Goal: Information Seeking & Learning: Learn about a topic

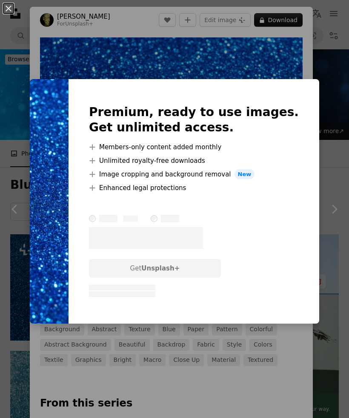
scroll to position [244, 0]
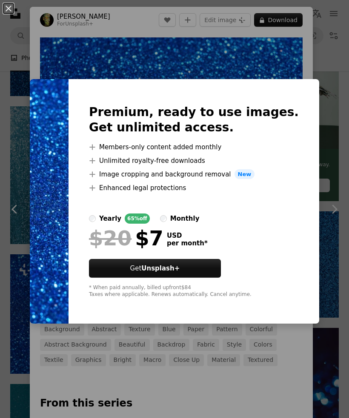
click at [22, 98] on div "An X shape Premium, ready to use images. Get unlimited access. A plus sign Memb…" at bounding box center [174, 209] width 349 height 418
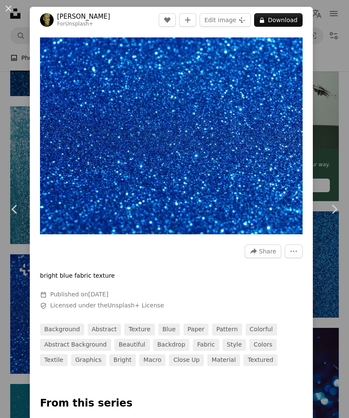
click at [14, 125] on div "An X shape Chevron left Chevron right engin akyurt For Unsplash+ A heart A plus…" at bounding box center [174, 209] width 349 height 418
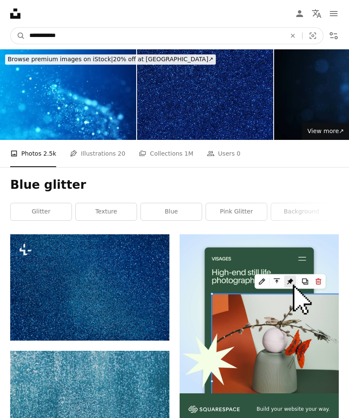
click at [88, 28] on input "**********" at bounding box center [154, 36] width 258 height 16
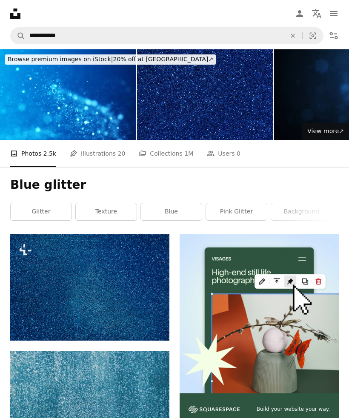
click at [287, 31] on button "An X shape" at bounding box center [292, 36] width 19 height 16
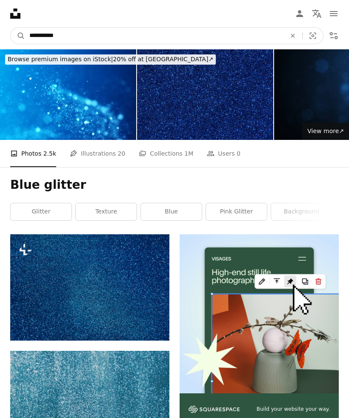
type input "**********"
click at [18, 36] on button "A magnifying glass" at bounding box center [18, 36] width 14 height 16
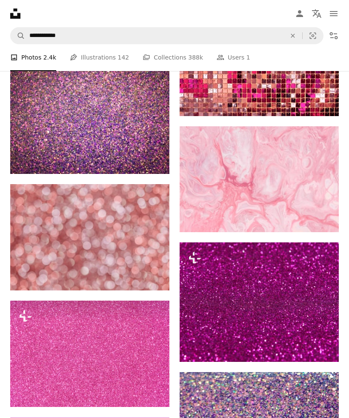
scroll to position [804, 0]
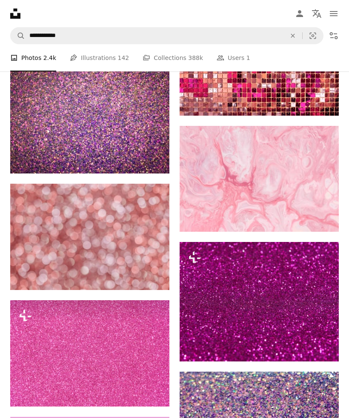
click at [94, 343] on img at bounding box center [89, 353] width 159 height 106
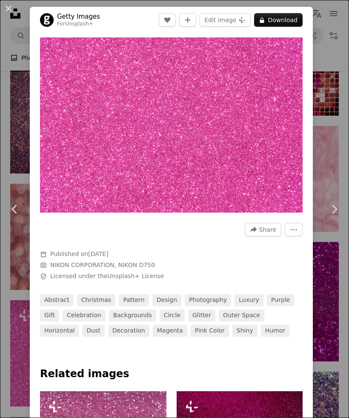
click at [14, 250] on link "Chevron left" at bounding box center [15, 209] width 30 height 82
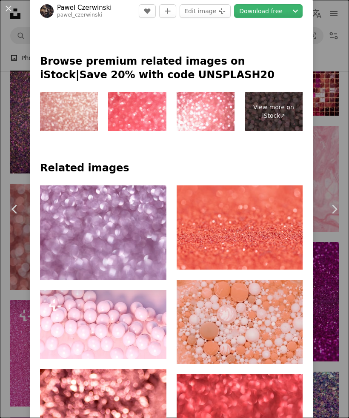
scroll to position [325, 0]
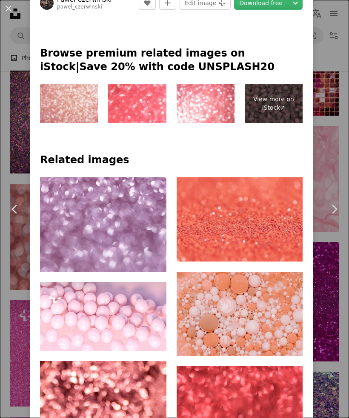
click at [4, 312] on div "An X shape Chevron left Chevron right [PERSON_NAME] pawel_czerwinski A heart A …" at bounding box center [174, 209] width 349 height 418
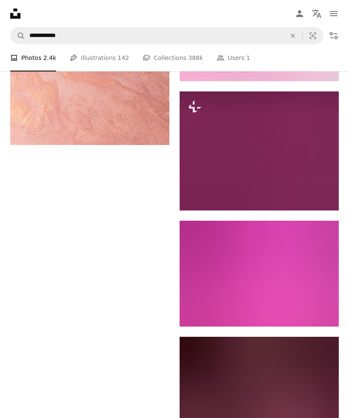
scroll to position [1564, 0]
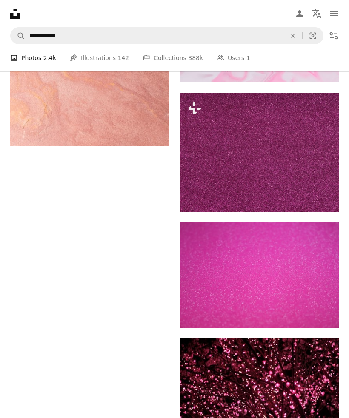
click at [209, 168] on img at bounding box center [258, 152] width 159 height 119
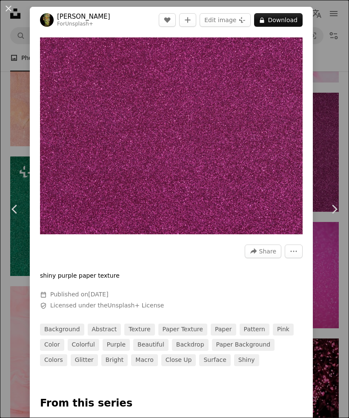
click at [14, 125] on div "An X shape Chevron left Chevron right engin akyurt For Unsplash+ A heart A plus…" at bounding box center [174, 209] width 349 height 418
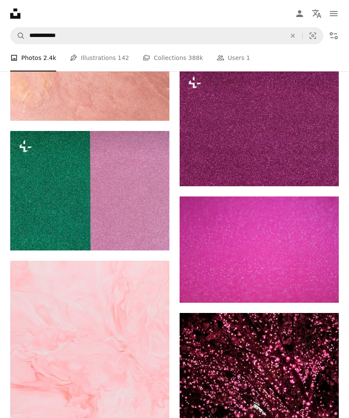
scroll to position [1591, 0]
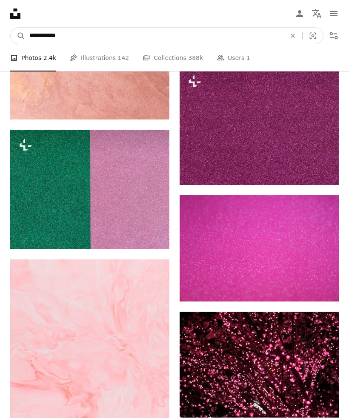
click at [99, 30] on input "**********" at bounding box center [154, 36] width 258 height 16
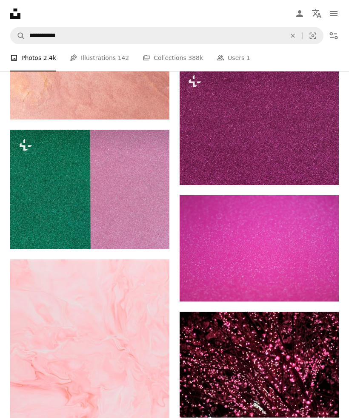
click at [288, 31] on button "An X shape" at bounding box center [292, 36] width 19 height 16
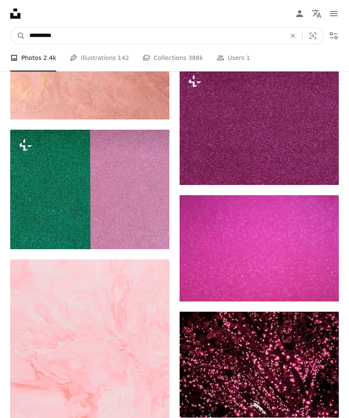
type input "**********"
click at [18, 36] on button "A magnifying glass" at bounding box center [18, 36] width 14 height 16
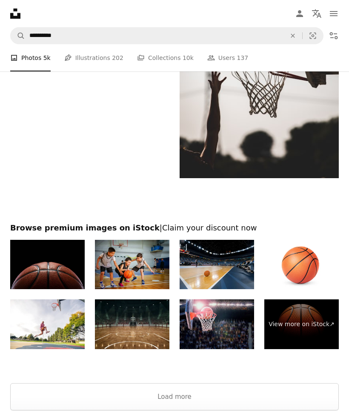
scroll to position [2273, 0]
